Goal: Information Seeking & Learning: Learn about a topic

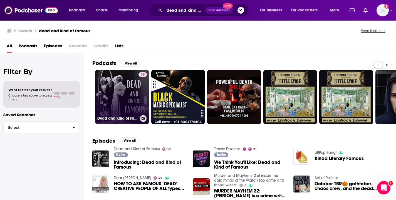
click at [142, 88] on div "39" at bounding box center [143, 93] width 8 height 43
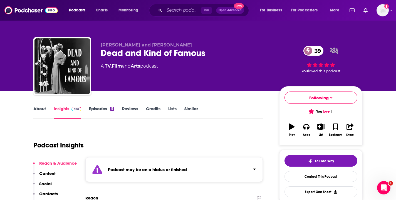
click at [308, 51] on icon at bounding box center [308, 50] width 3 height 5
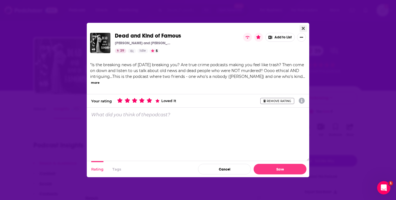
click at [304, 27] on icon "Close" at bounding box center [303, 28] width 3 height 4
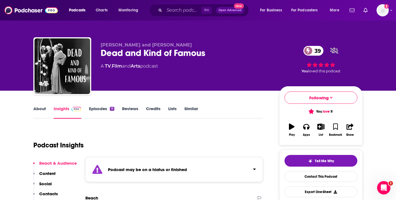
click at [314, 47] on span "39" at bounding box center [316, 51] width 15 height 10
click at [314, 47] on div "Dead and Kind of Famous [PERSON_NAME] and [PERSON_NAME] 39 Idle 5 Add to List "…" at bounding box center [198, 100] width 396 height 200
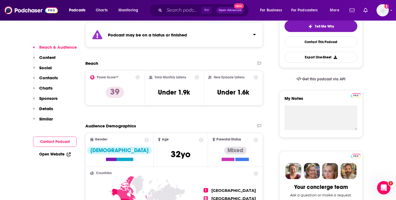
scroll to position [136, 0]
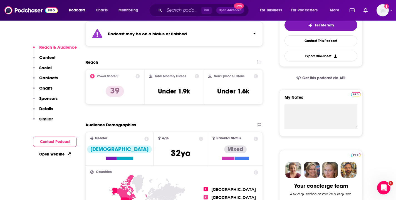
click at [92, 78] on div "Power Score™ 39" at bounding box center [115, 87] width 50 height 26
click at [92, 77] on icon at bounding box center [92, 76] width 4 height 4
click at [137, 75] on icon at bounding box center [138, 76] width 4 height 4
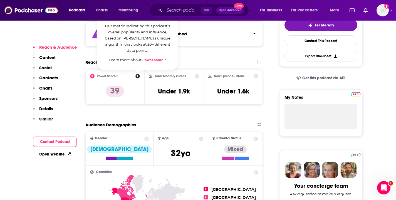
click at [149, 61] on link "Power Score™" at bounding box center [154, 60] width 24 height 4
